Goal: Information Seeking & Learning: Learn about a topic

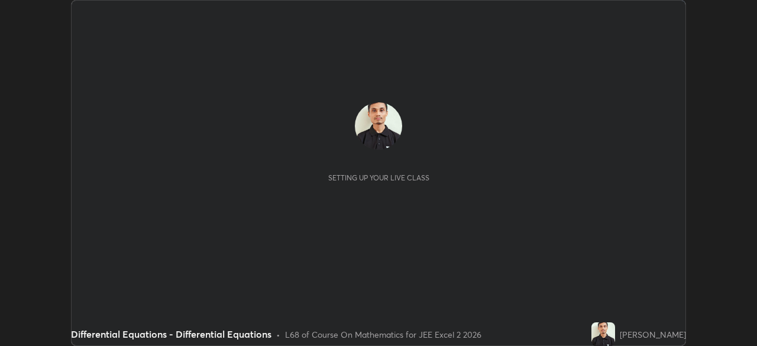
scroll to position [346, 757]
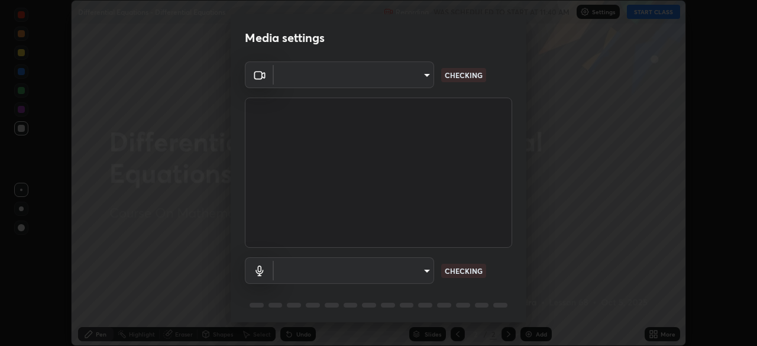
click at [414, 270] on body "Erase all Differential Equations - Differential Equations Recording WAS SCHEDUL…" at bounding box center [378, 173] width 757 height 346
type input "278a618b757a5d27436cca37579044a6c29495847591495d8a0da30c9021617f"
type input "default"
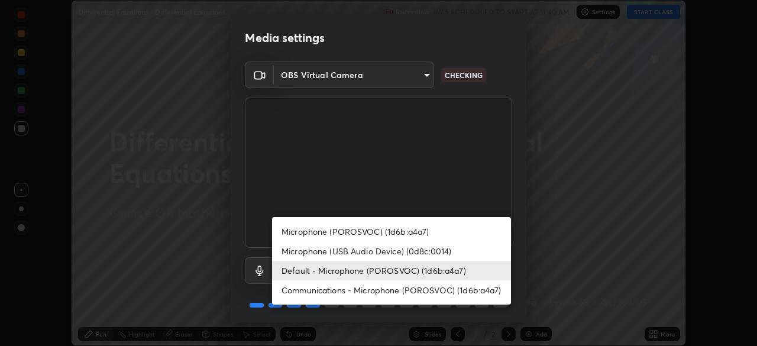
click at [519, 272] on div at bounding box center [378, 173] width 757 height 346
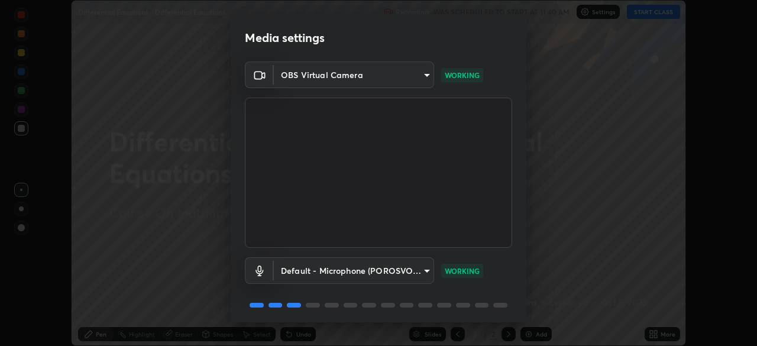
scroll to position [42, 0]
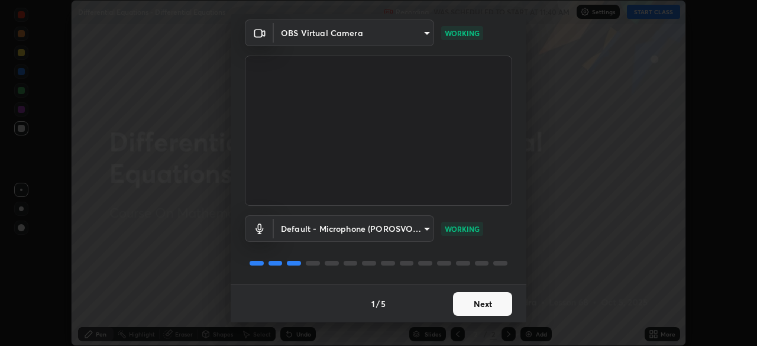
click at [479, 305] on button "Next" at bounding box center [482, 304] width 59 height 24
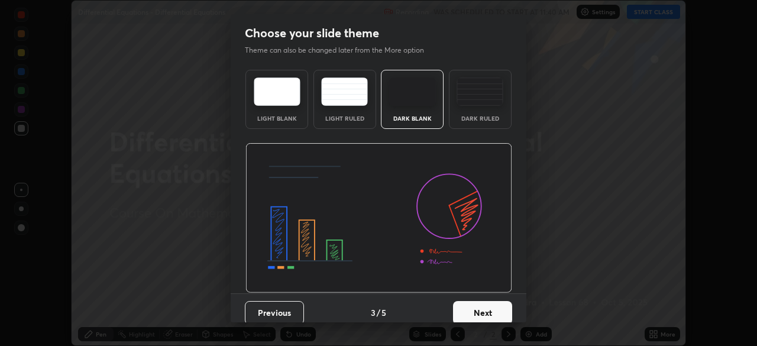
click at [482, 305] on button "Next" at bounding box center [482, 313] width 59 height 24
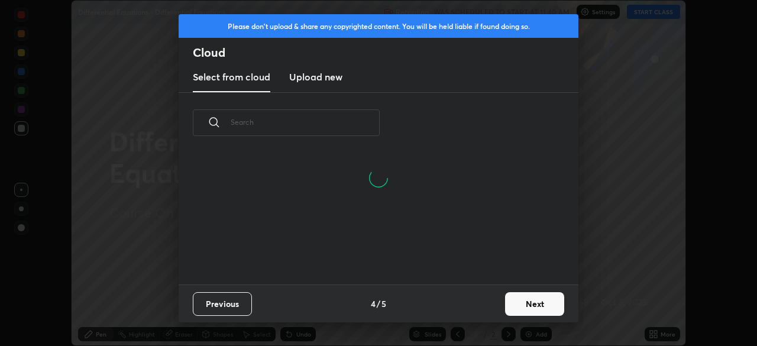
click at [514, 300] on button "Next" at bounding box center [534, 304] width 59 height 24
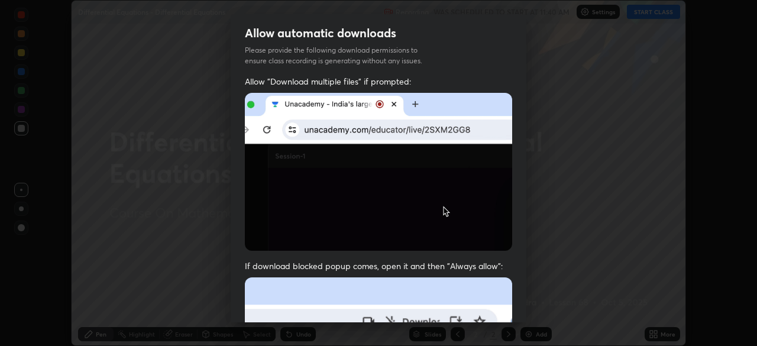
click at [516, 299] on div "Allow "Download multiple files" if prompted: If download blocked popup comes, o…" at bounding box center [379, 325] width 296 height 498
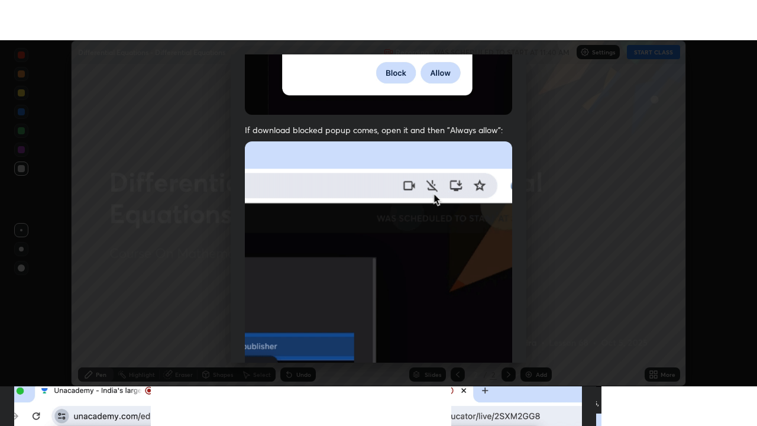
scroll to position [283, 0]
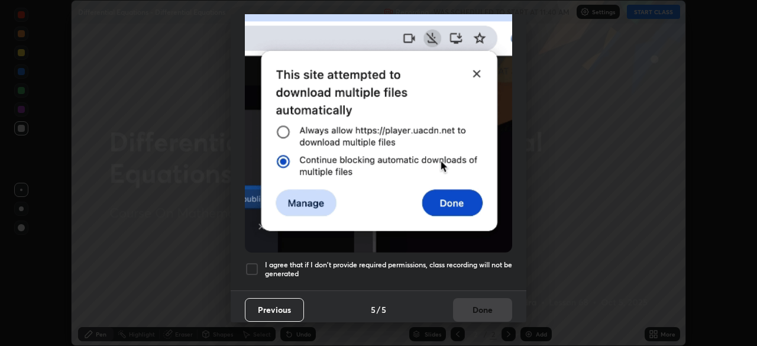
click at [460, 260] on h5 "I agree that if I don't provide required permissions, class recording will not …" at bounding box center [388, 269] width 247 height 18
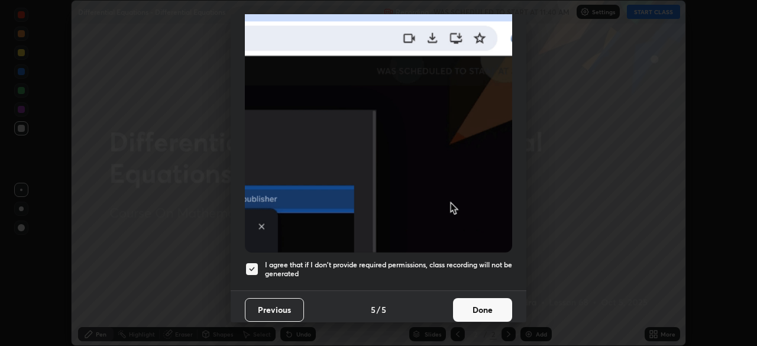
click at [467, 300] on button "Done" at bounding box center [482, 310] width 59 height 24
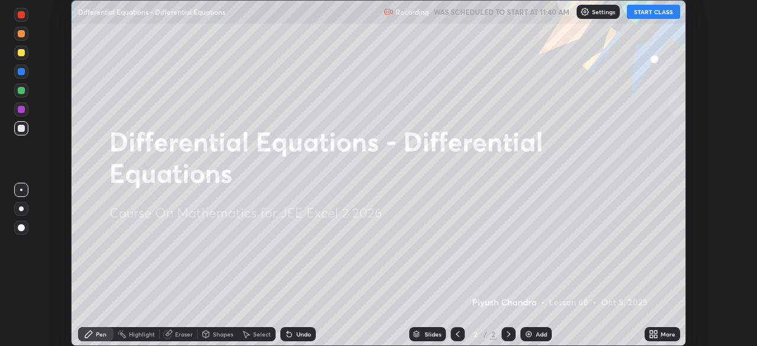
click at [671, 13] on button "START CLASS" at bounding box center [653, 12] width 53 height 14
click at [669, 335] on div "More" at bounding box center [668, 334] width 15 height 6
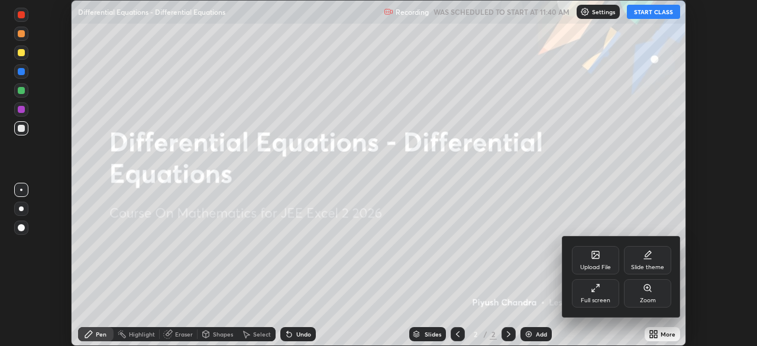
click at [599, 293] on div "Full screen" at bounding box center [595, 293] width 47 height 28
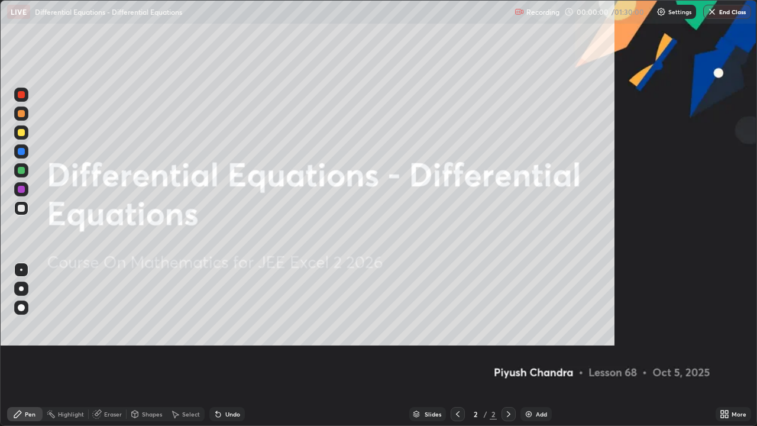
scroll to position [426, 757]
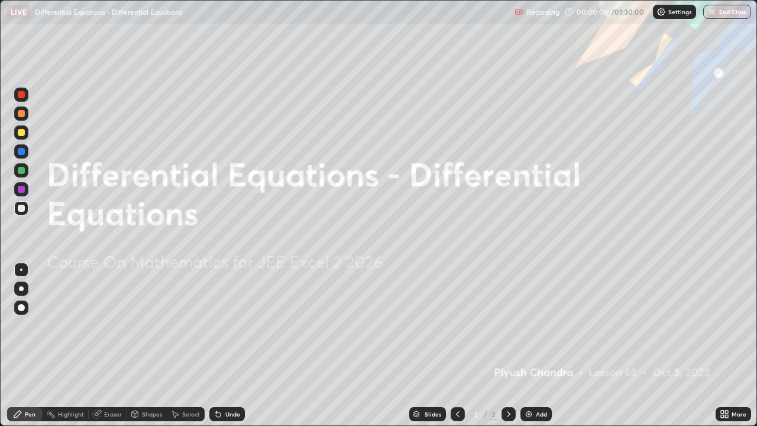
click at [542, 345] on div "Add" at bounding box center [541, 414] width 11 height 6
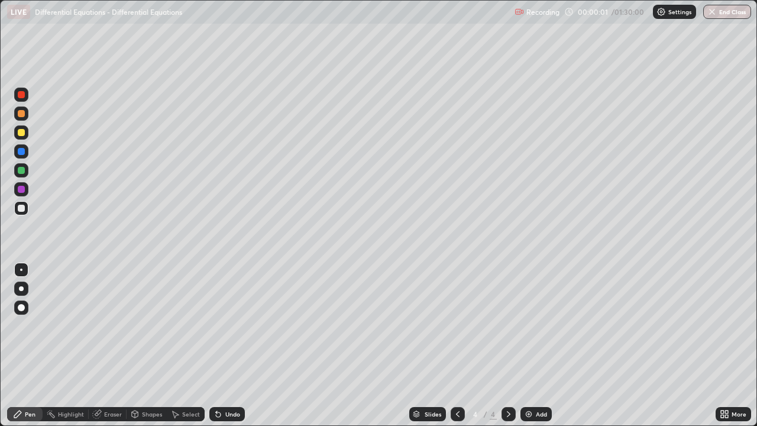
click at [542, 345] on div "Add" at bounding box center [536, 414] width 31 height 14
click at [540, 345] on div "Add" at bounding box center [541, 414] width 11 height 6
click at [542, 345] on div "Add" at bounding box center [536, 414] width 31 height 14
click at [545, 345] on div "Add" at bounding box center [536, 414] width 31 height 14
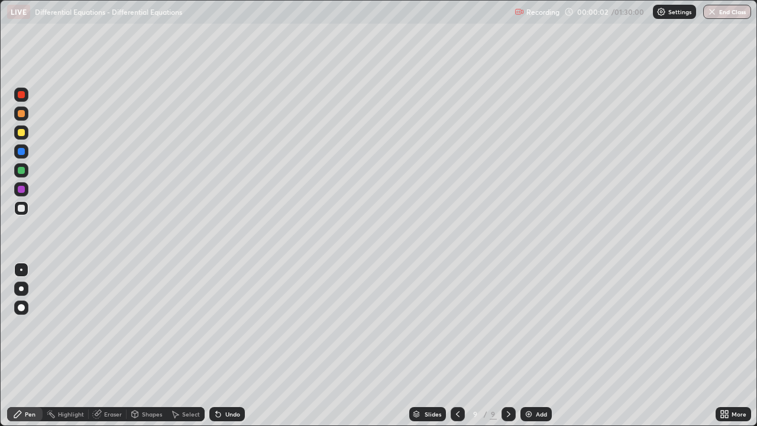
click at [542, 345] on div "Add" at bounding box center [536, 414] width 31 height 14
click at [539, 345] on div "Add" at bounding box center [541, 414] width 11 height 6
click at [428, 345] on div "Slides" at bounding box center [427, 414] width 37 height 14
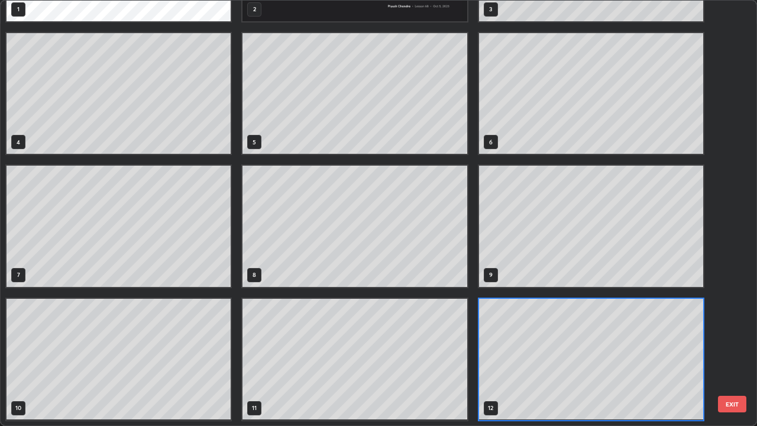
scroll to position [0, 0]
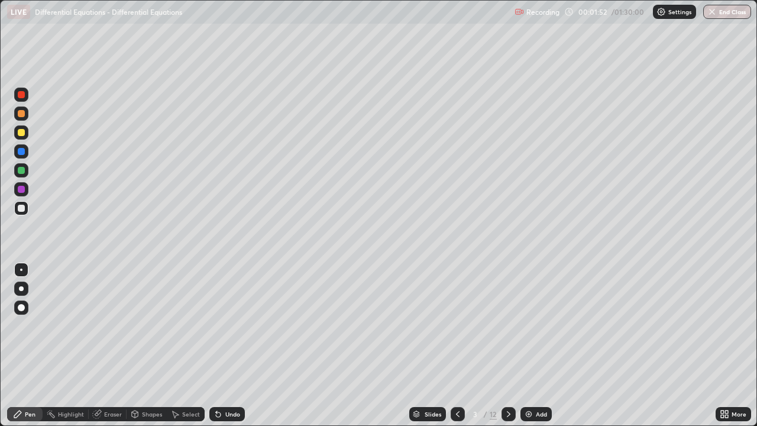
click at [22, 208] on div at bounding box center [21, 208] width 7 height 7
click at [22, 209] on div at bounding box center [21, 208] width 7 height 7
click at [18, 207] on div at bounding box center [21, 208] width 7 height 7
click at [226, 345] on div "Undo" at bounding box center [232, 414] width 15 height 6
click at [229, 345] on div "Undo" at bounding box center [232, 414] width 15 height 6
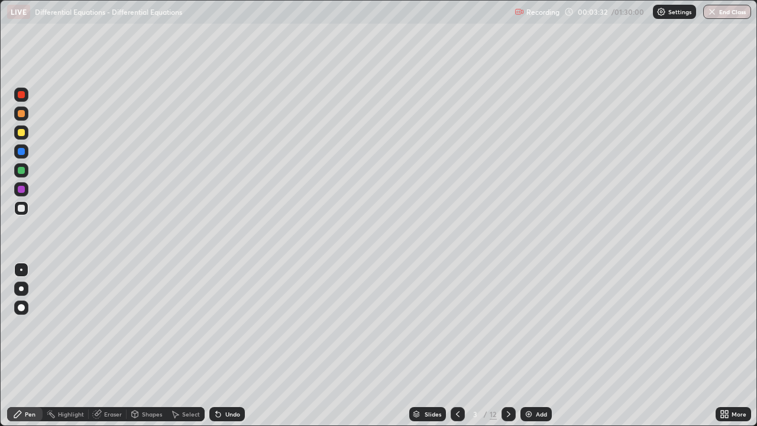
click at [27, 131] on div at bounding box center [21, 132] width 14 height 14
click at [233, 345] on div "Undo" at bounding box center [232, 414] width 15 height 6
click at [233, 345] on div "Undo" at bounding box center [226, 414] width 35 height 14
click at [193, 345] on div "Select" at bounding box center [191, 414] width 18 height 6
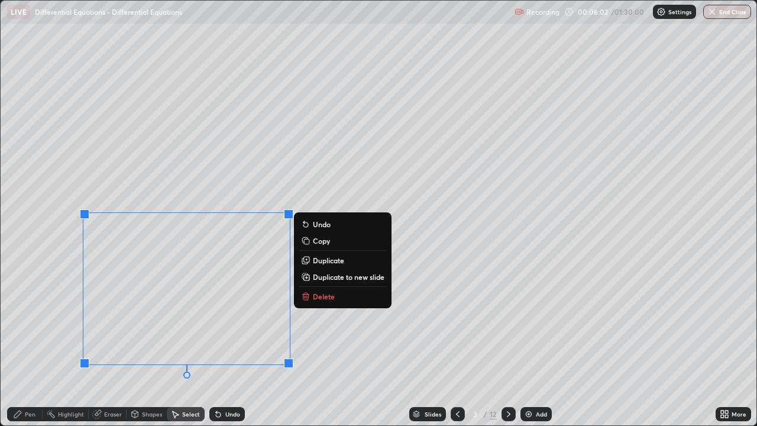
click at [374, 345] on div "0 ° Undo Copy Duplicate Duplicate to new slide Delete" at bounding box center [379, 213] width 756 height 425
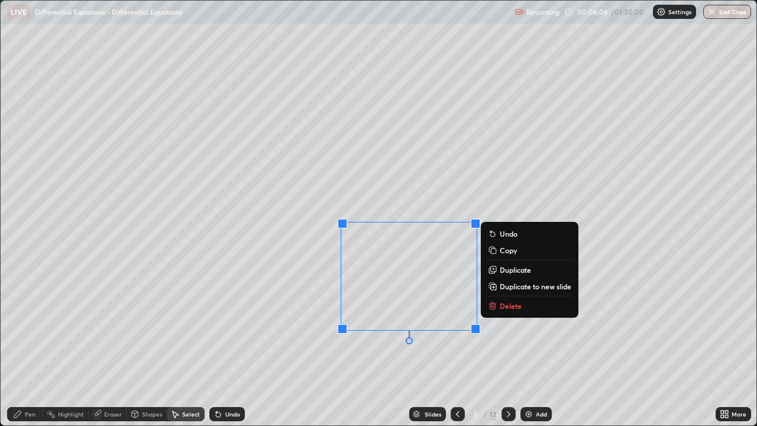
click at [23, 345] on div "Pen" at bounding box center [24, 414] width 35 height 14
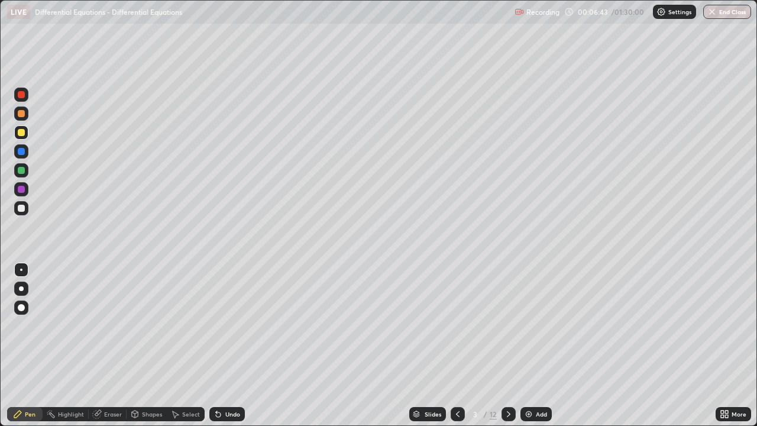
click at [107, 345] on div "Eraser" at bounding box center [113, 414] width 18 height 6
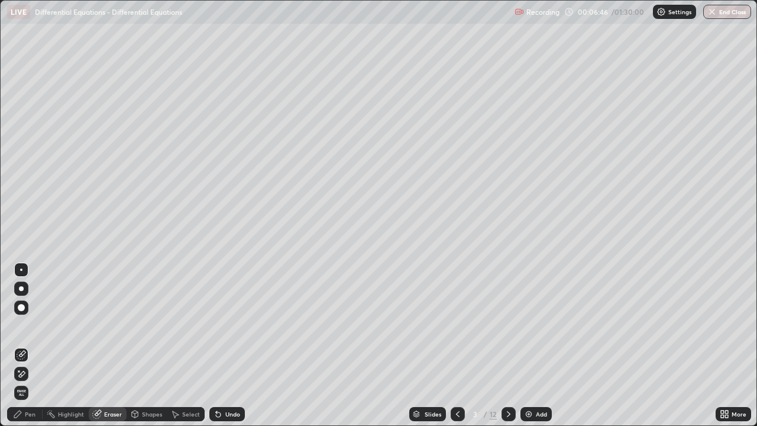
click at [26, 345] on div "Pen" at bounding box center [30, 414] width 11 height 6
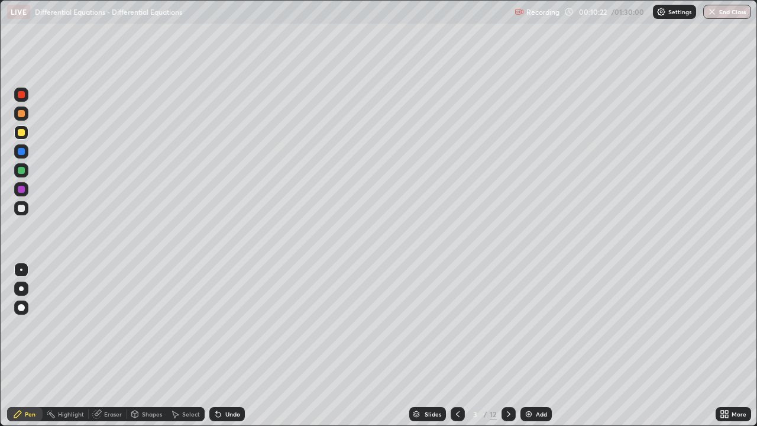
click at [22, 173] on div at bounding box center [21, 170] width 7 height 7
click at [197, 345] on div "Select" at bounding box center [191, 414] width 18 height 6
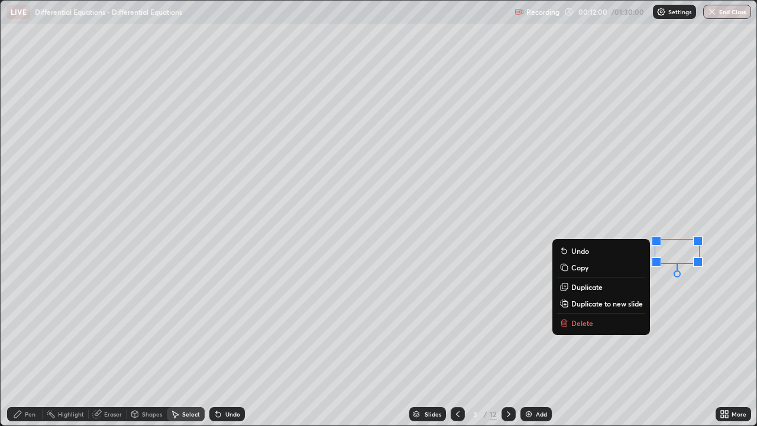
click at [111, 345] on div "Eraser" at bounding box center [113, 414] width 18 height 6
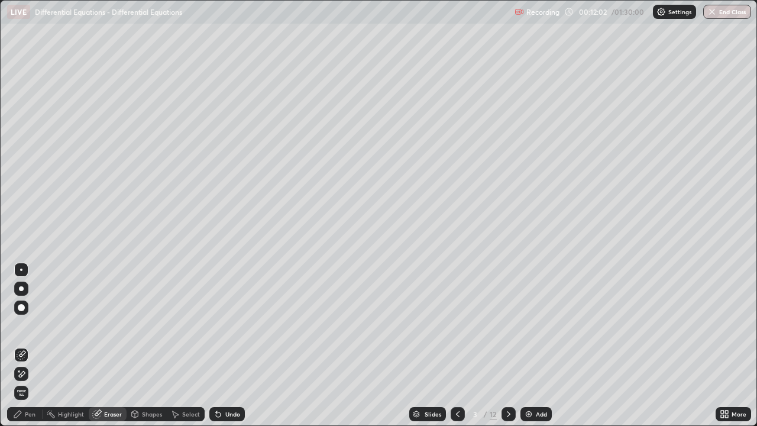
click at [27, 345] on div "Pen" at bounding box center [30, 414] width 11 height 6
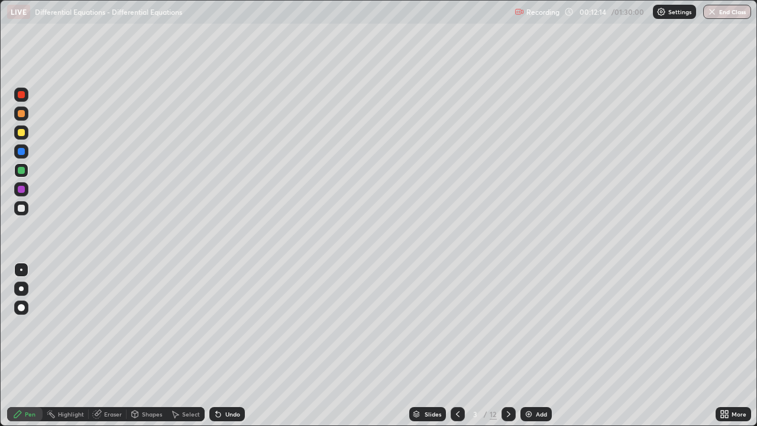
click at [22, 208] on div at bounding box center [21, 208] width 7 height 7
click at [22, 211] on div at bounding box center [21, 208] width 7 height 7
click at [506, 345] on icon at bounding box center [508, 413] width 9 height 9
click at [22, 209] on div at bounding box center [21, 208] width 7 height 7
click at [24, 210] on div at bounding box center [21, 208] width 7 height 7
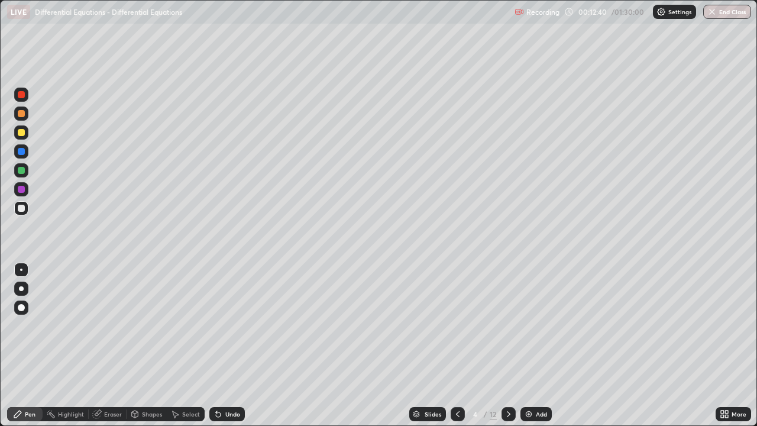
click at [230, 345] on div "Undo" at bounding box center [232, 414] width 15 height 6
click at [28, 135] on div at bounding box center [21, 132] width 14 height 14
click at [21, 171] on div at bounding box center [21, 170] width 7 height 7
click at [24, 130] on div at bounding box center [21, 132] width 7 height 7
click at [21, 209] on div at bounding box center [21, 208] width 7 height 7
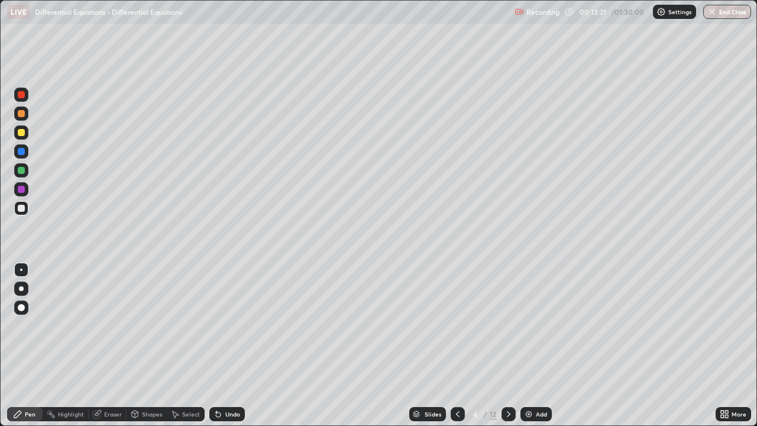
click at [195, 345] on div "Select" at bounding box center [191, 414] width 18 height 6
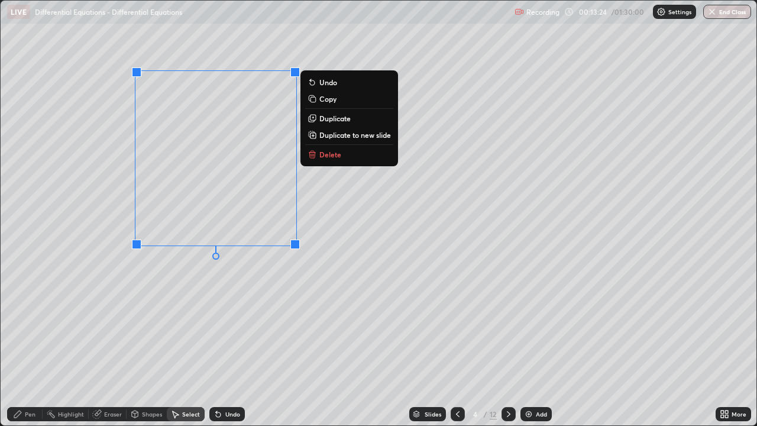
click at [30, 345] on div "Pen" at bounding box center [24, 414] width 35 height 14
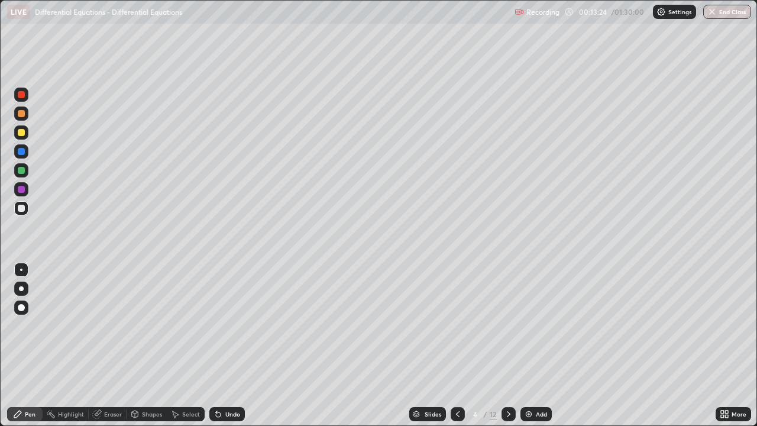
click at [22, 211] on div at bounding box center [21, 208] width 7 height 7
click at [21, 150] on div at bounding box center [21, 151] width 7 height 7
click at [19, 114] on div at bounding box center [21, 113] width 7 height 7
click at [22, 135] on div at bounding box center [21, 132] width 7 height 7
click at [21, 207] on div at bounding box center [21, 208] width 7 height 7
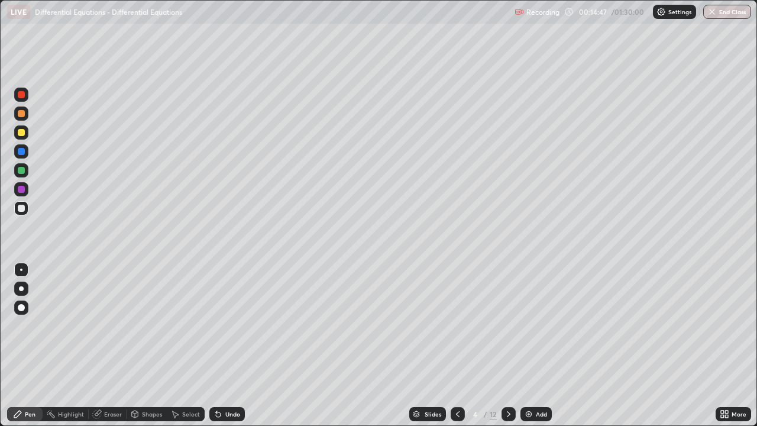
click at [23, 135] on div at bounding box center [21, 132] width 7 height 7
click at [194, 345] on div "Select" at bounding box center [186, 414] width 38 height 14
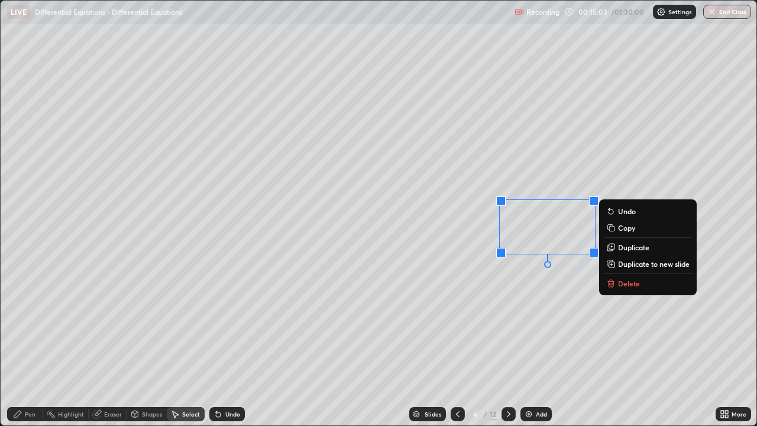
click at [438, 341] on div "0 ° Undo Copy Duplicate Duplicate to new slide Delete" at bounding box center [379, 213] width 756 height 425
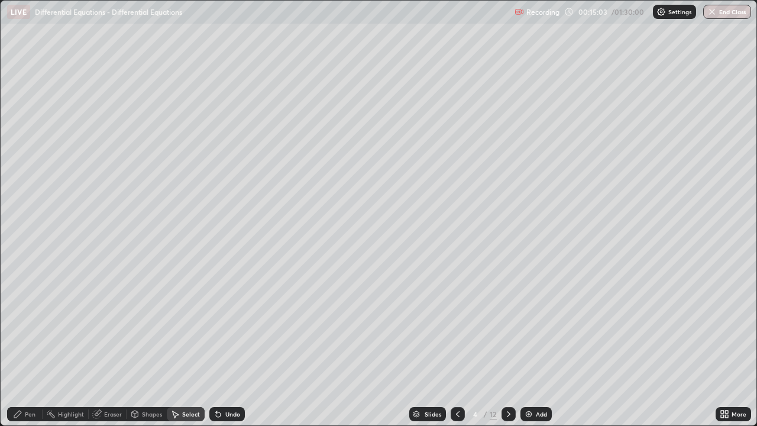
click at [25, 345] on div "Pen" at bounding box center [30, 414] width 11 height 6
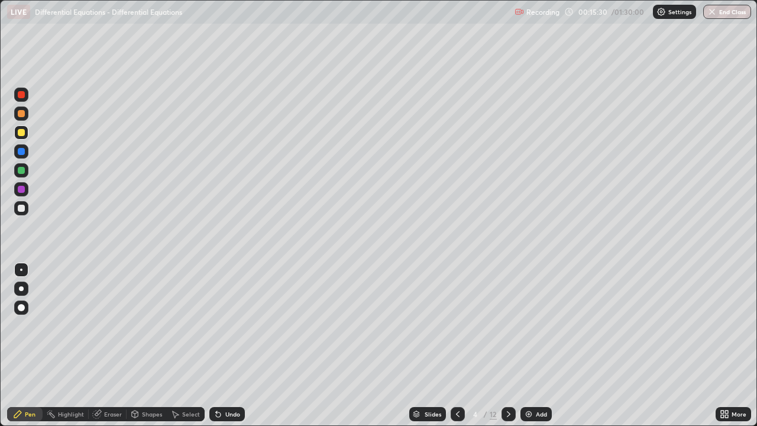
click at [22, 169] on div at bounding box center [21, 170] width 7 height 7
click at [457, 345] on icon at bounding box center [457, 413] width 9 height 9
click at [21, 114] on div at bounding box center [21, 113] width 7 height 7
click at [21, 208] on div at bounding box center [21, 208] width 7 height 7
click at [508, 345] on icon at bounding box center [508, 413] width 9 height 9
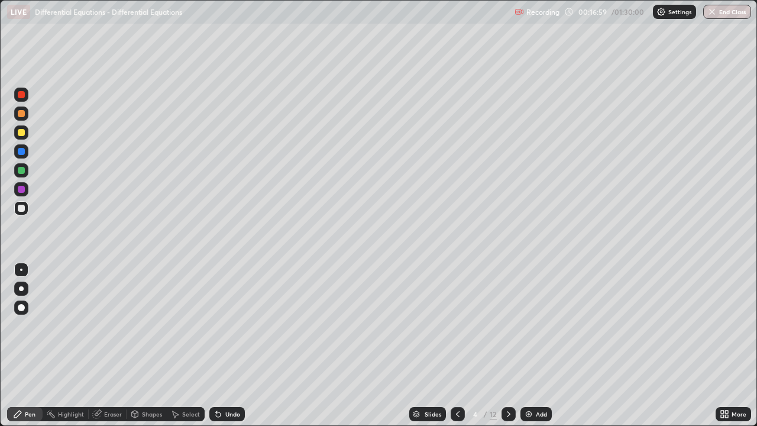
click at [511, 345] on div at bounding box center [509, 414] width 14 height 14
click at [28, 207] on div at bounding box center [21, 208] width 14 height 14
click at [24, 211] on div at bounding box center [21, 208] width 14 height 14
click at [191, 345] on div "Select" at bounding box center [191, 414] width 18 height 6
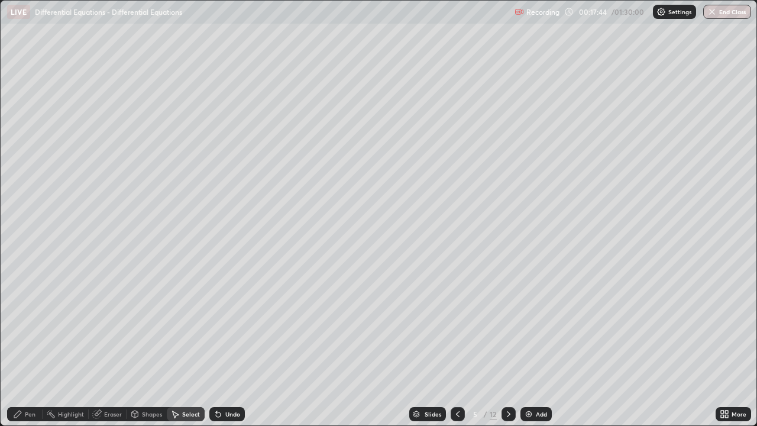
click at [25, 345] on div "Pen" at bounding box center [30, 414] width 11 height 6
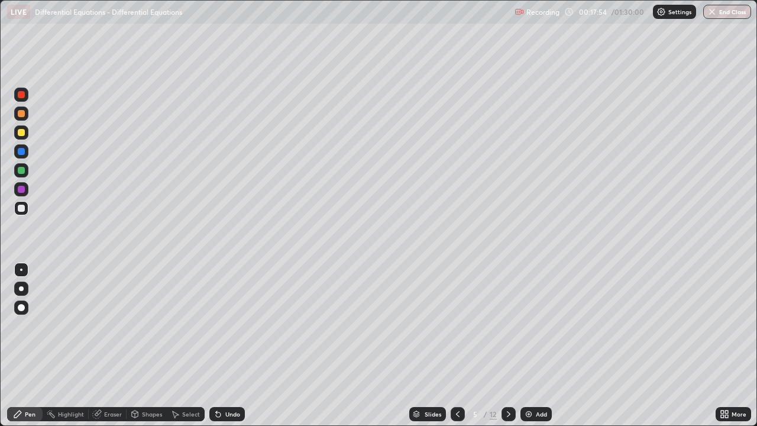
click at [28, 138] on div at bounding box center [21, 132] width 14 height 19
click at [20, 170] on div at bounding box center [21, 170] width 7 height 7
click at [20, 172] on div at bounding box center [21, 170] width 7 height 7
click at [22, 209] on div at bounding box center [21, 208] width 7 height 7
click at [230, 345] on div "Undo" at bounding box center [232, 414] width 15 height 6
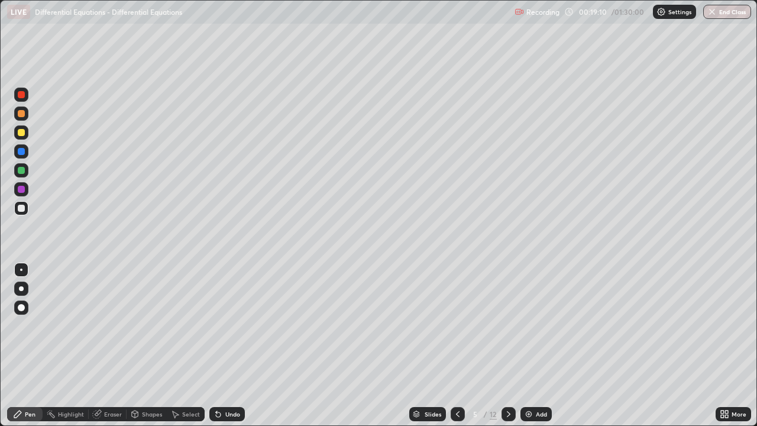
click at [20, 134] on div at bounding box center [21, 132] width 7 height 7
click at [22, 114] on div at bounding box center [21, 113] width 7 height 7
click at [192, 345] on div "Select" at bounding box center [191, 414] width 18 height 6
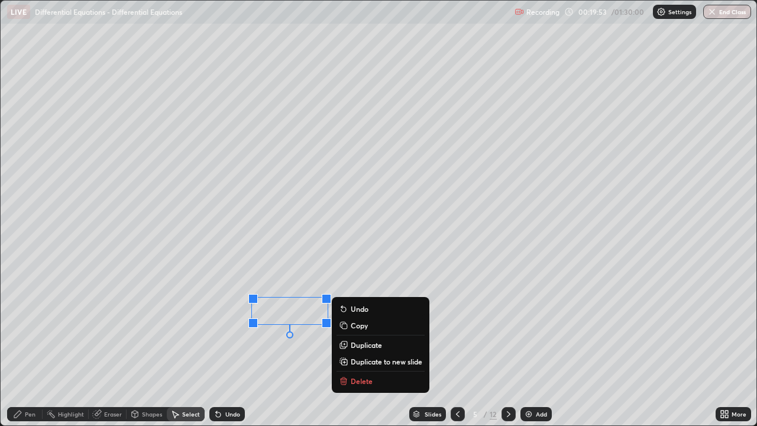
click at [350, 345] on button "Delete" at bounding box center [381, 381] width 88 height 14
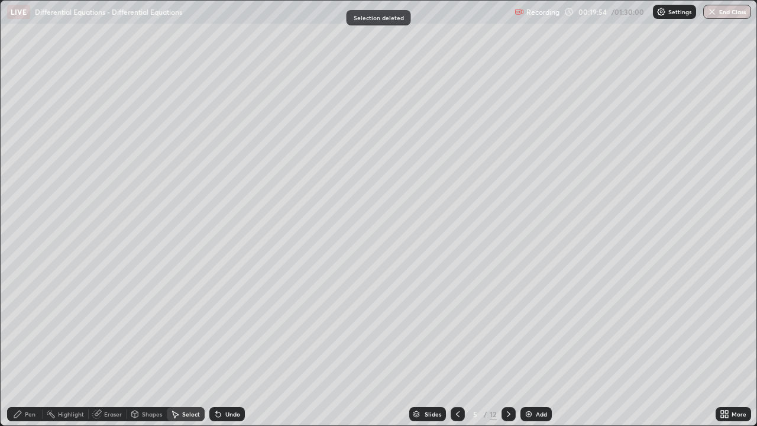
click at [30, 345] on div "Pen" at bounding box center [30, 414] width 11 height 6
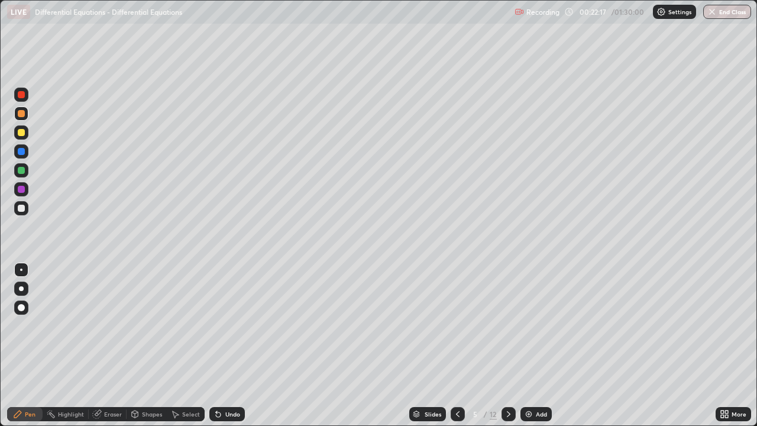
click at [20, 209] on div at bounding box center [21, 208] width 7 height 7
click at [508, 345] on icon at bounding box center [508, 413] width 9 height 9
click at [236, 345] on div "Undo" at bounding box center [232, 414] width 15 height 6
click at [27, 208] on div at bounding box center [21, 208] width 14 height 14
click at [236, 345] on div "Undo" at bounding box center [232, 414] width 15 height 6
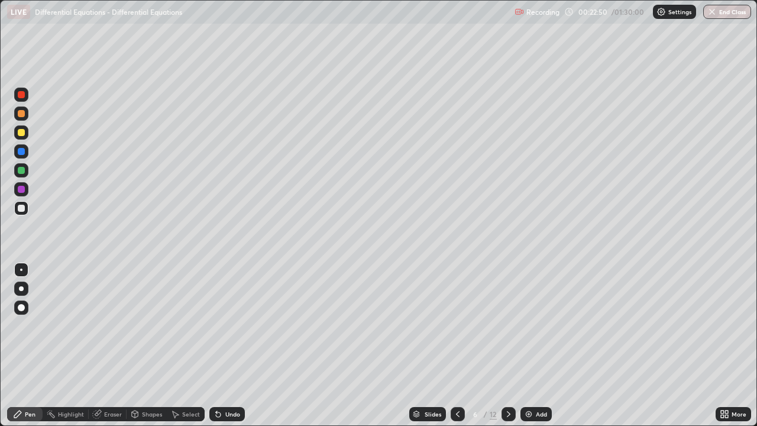
click at [238, 345] on div "Undo" at bounding box center [226, 414] width 35 height 14
click at [235, 345] on div "Undo" at bounding box center [226, 414] width 35 height 14
click at [235, 345] on div "Undo" at bounding box center [232, 414] width 15 height 6
click at [232, 345] on div "Undo" at bounding box center [232, 414] width 15 height 6
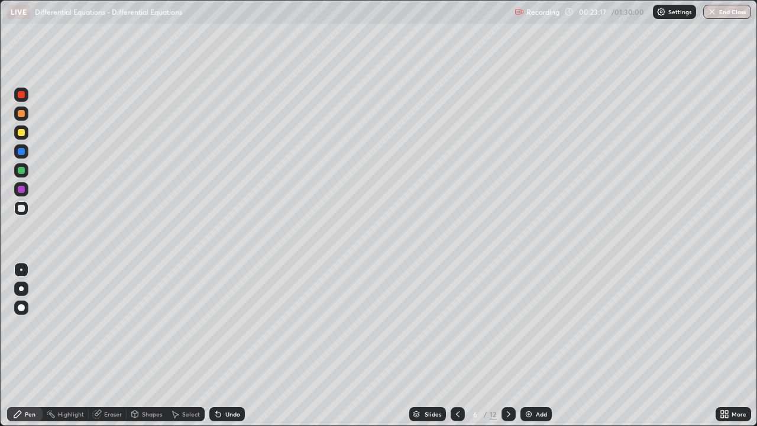
click at [225, 345] on div "Undo" at bounding box center [232, 414] width 15 height 6
click at [117, 345] on div "Eraser" at bounding box center [108, 414] width 38 height 14
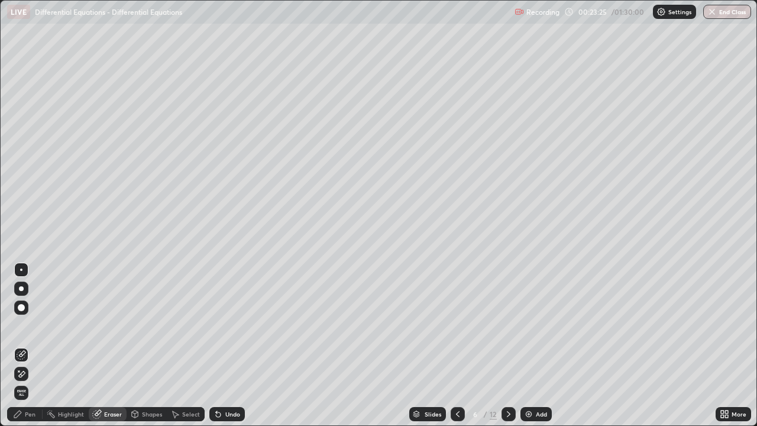
click at [37, 345] on div "Pen" at bounding box center [24, 414] width 35 height 14
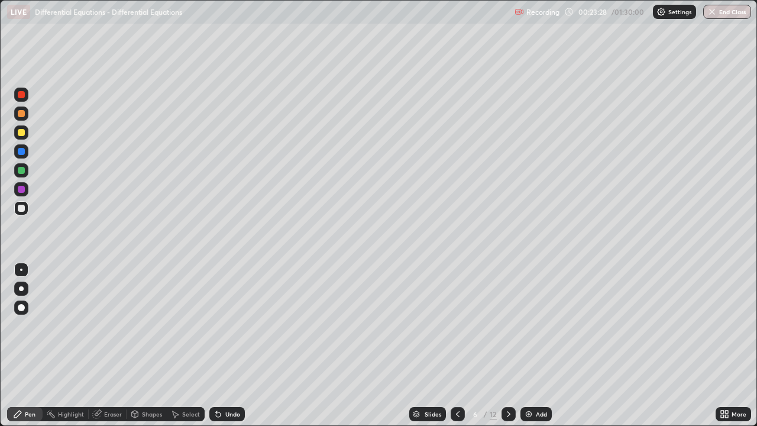
click at [22, 208] on div at bounding box center [21, 208] width 7 height 7
click at [22, 210] on div at bounding box center [21, 208] width 7 height 7
click at [184, 345] on div "Select" at bounding box center [186, 414] width 38 height 14
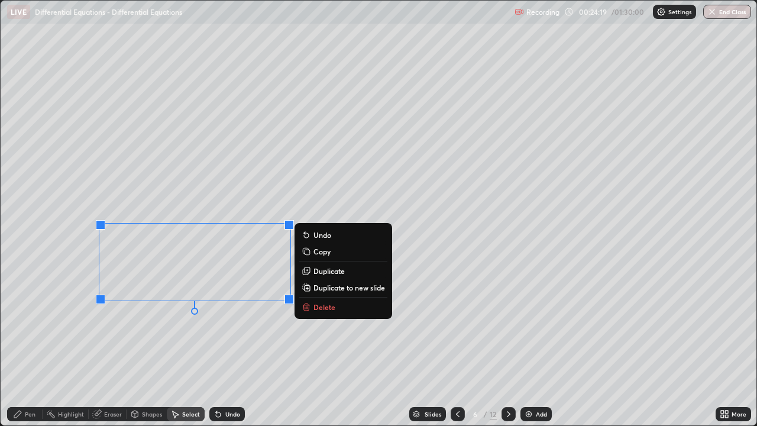
click at [34, 345] on div "Pen" at bounding box center [30, 414] width 11 height 6
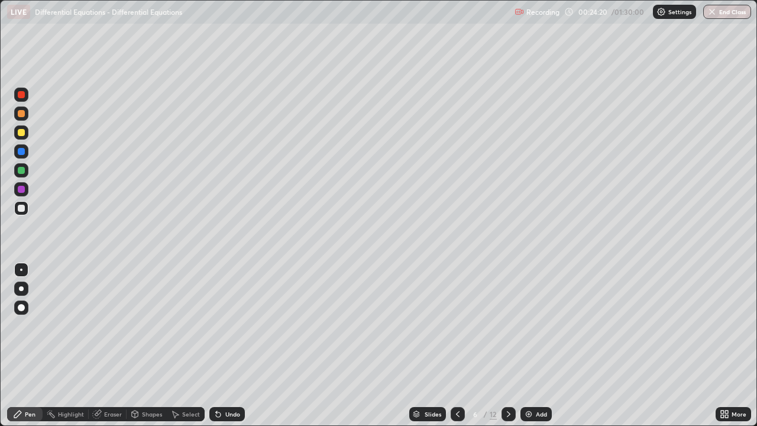
click at [23, 214] on div at bounding box center [21, 208] width 14 height 14
click at [23, 133] on div at bounding box center [21, 132] width 7 height 7
click at [457, 345] on icon at bounding box center [457, 413] width 9 height 9
click at [458, 345] on icon at bounding box center [457, 413] width 9 height 9
click at [508, 345] on icon at bounding box center [508, 413] width 9 height 9
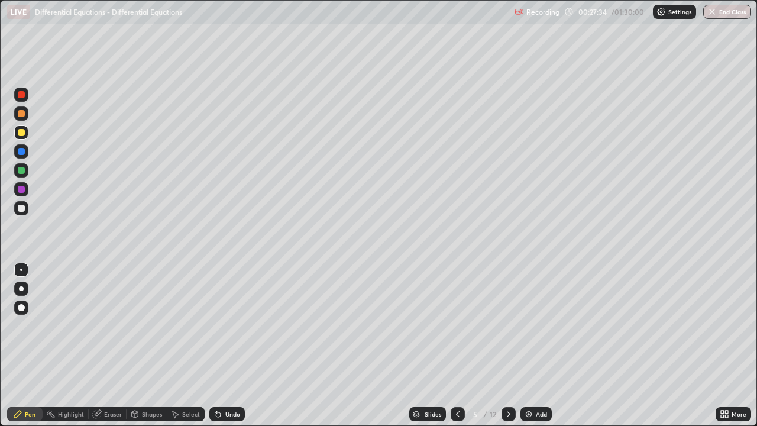
click at [502, 345] on div at bounding box center [509, 414] width 14 height 14
click at [21, 209] on div at bounding box center [21, 208] width 7 height 7
click at [507, 345] on icon at bounding box center [508, 413] width 9 height 9
click at [22, 208] on div at bounding box center [21, 208] width 7 height 7
click at [193, 345] on div "Select" at bounding box center [191, 414] width 18 height 6
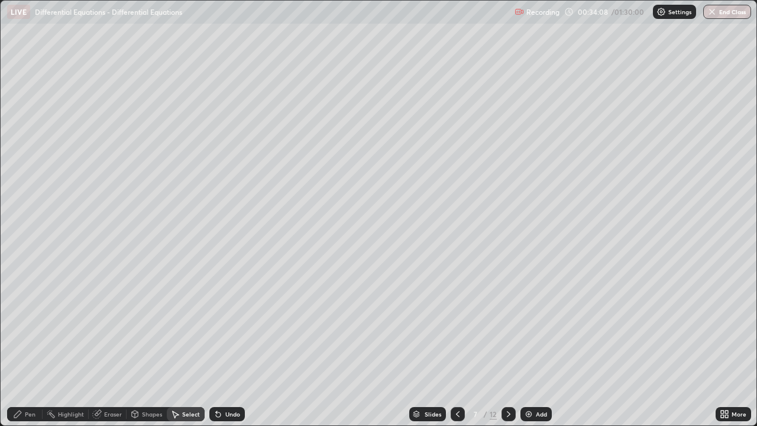
click at [28, 345] on div "Pen" at bounding box center [30, 414] width 11 height 6
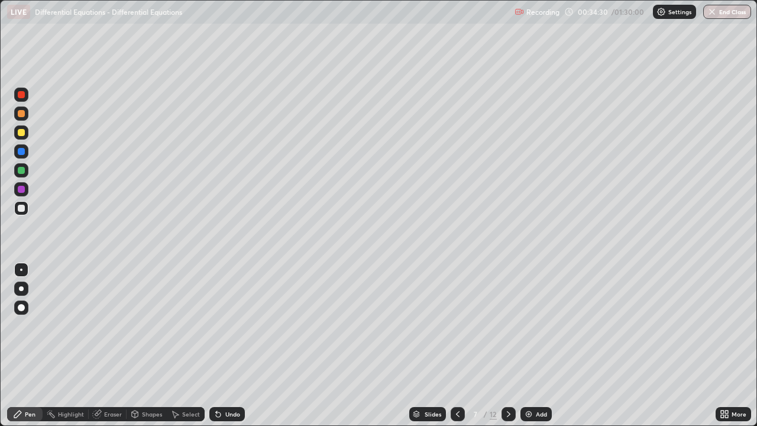
click at [22, 208] on div at bounding box center [21, 208] width 7 height 7
click at [185, 345] on div "Select" at bounding box center [191, 414] width 18 height 6
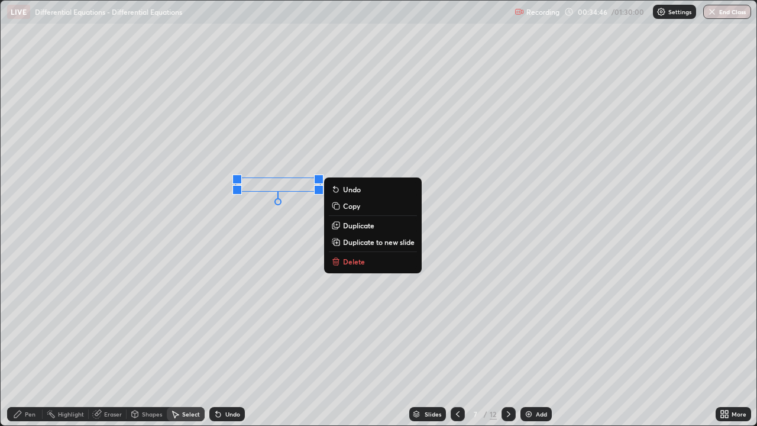
click at [35, 345] on div "Pen" at bounding box center [24, 414] width 35 height 14
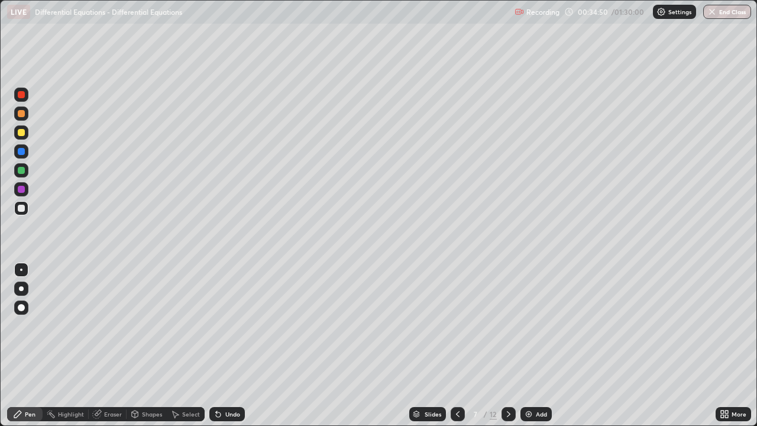
click at [21, 133] on div at bounding box center [21, 132] width 7 height 7
click at [21, 130] on div at bounding box center [21, 132] width 7 height 7
click at [189, 345] on div "Select" at bounding box center [191, 414] width 18 height 6
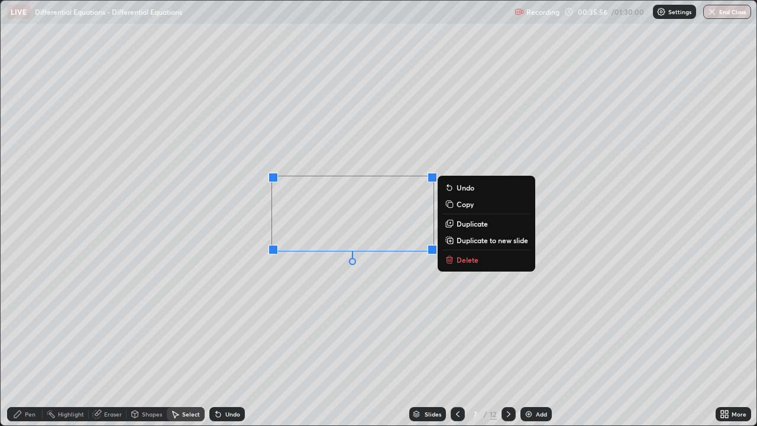
click at [37, 345] on div "Pen" at bounding box center [24, 414] width 35 height 14
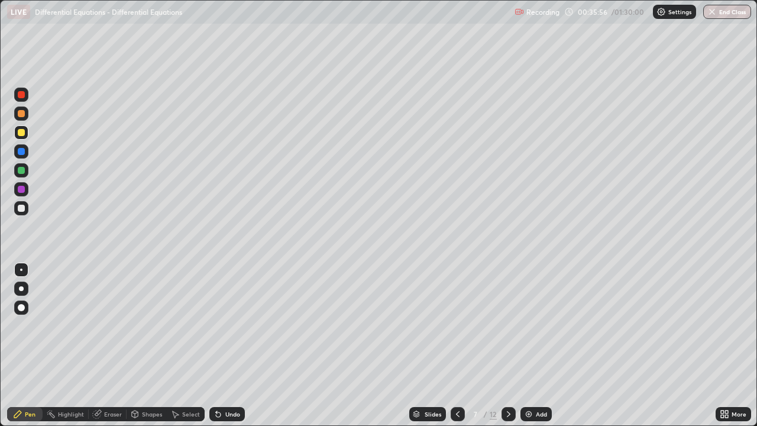
click at [22, 170] on div at bounding box center [21, 170] width 7 height 7
click at [21, 133] on div at bounding box center [21, 132] width 7 height 7
click at [21, 209] on div at bounding box center [21, 208] width 7 height 7
